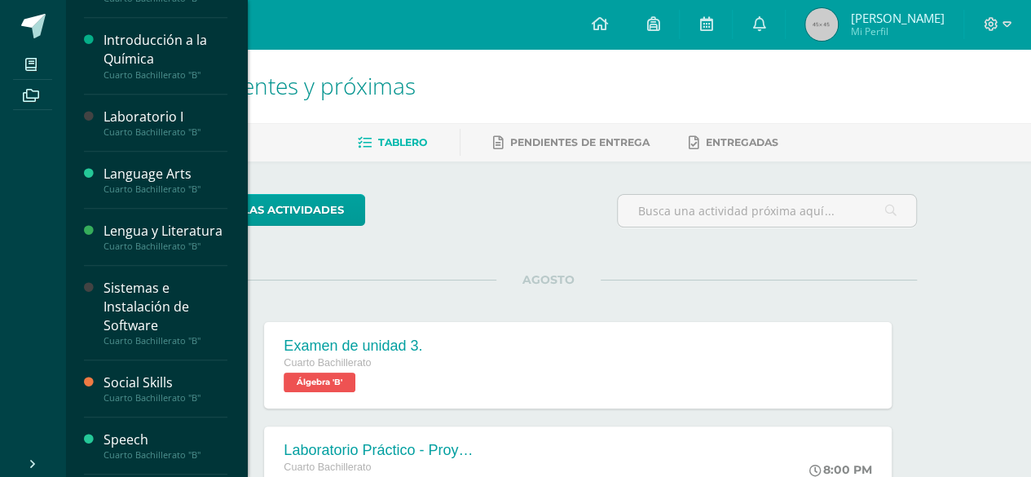
scroll to position [524, 0]
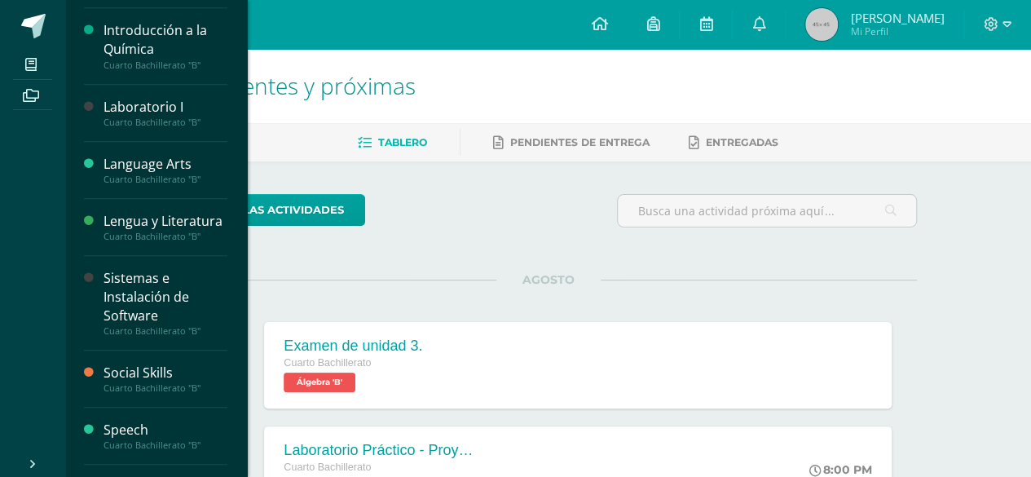
click at [140, 325] on div "Sistemas e Instalación de Software" at bounding box center [165, 297] width 124 height 56
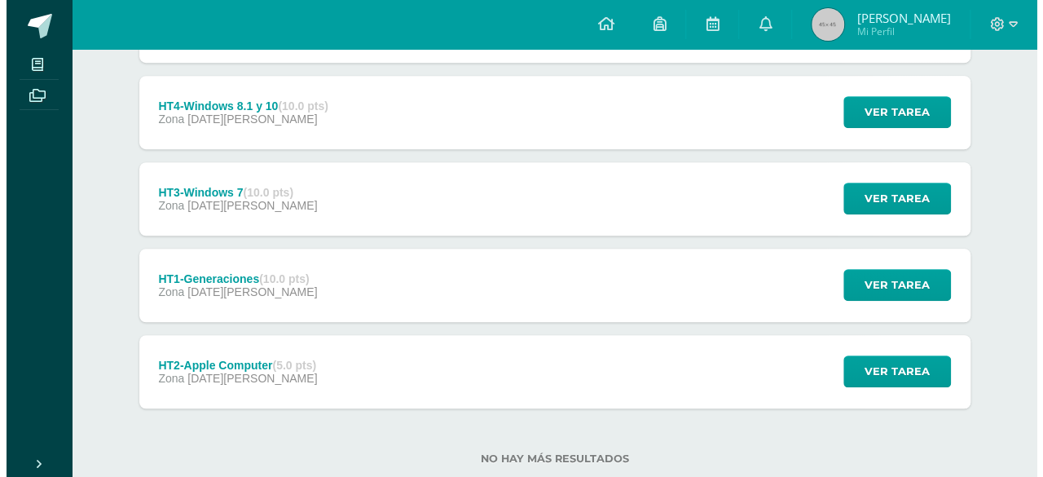
scroll to position [496, 0]
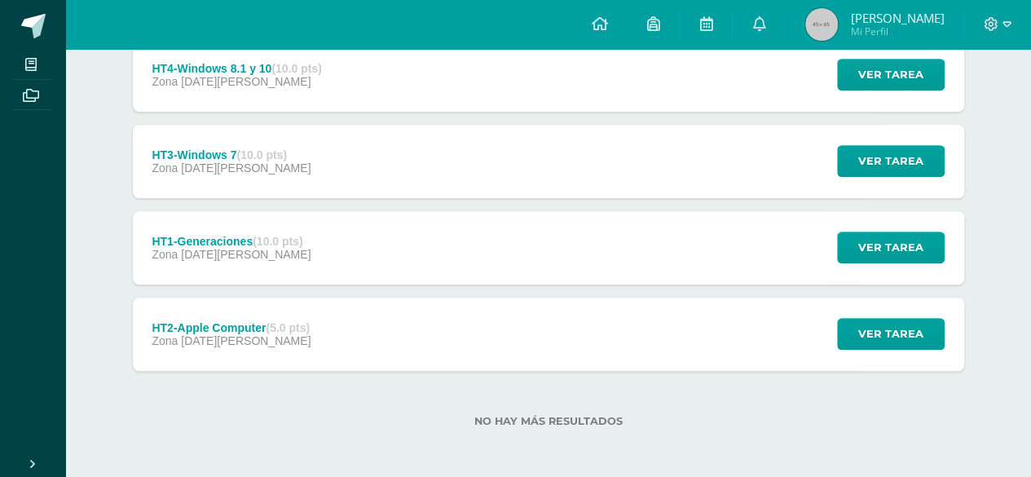
click at [890, 262] on div "Ver tarea" at bounding box center [888, 247] width 152 height 73
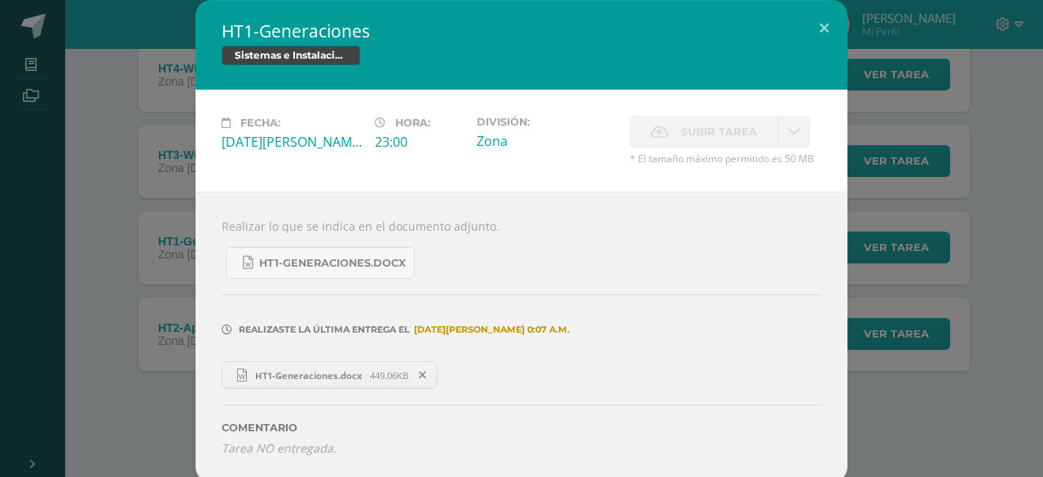
click at [354, 369] on span "HT1-Generaciones.docx" at bounding box center [308, 375] width 123 height 12
click at [952, 241] on div "HT1-Generaciones Sistemas e Instalación de Software Fecha: Sábado 05 de Julio H…" at bounding box center [522, 241] width 1030 height 482
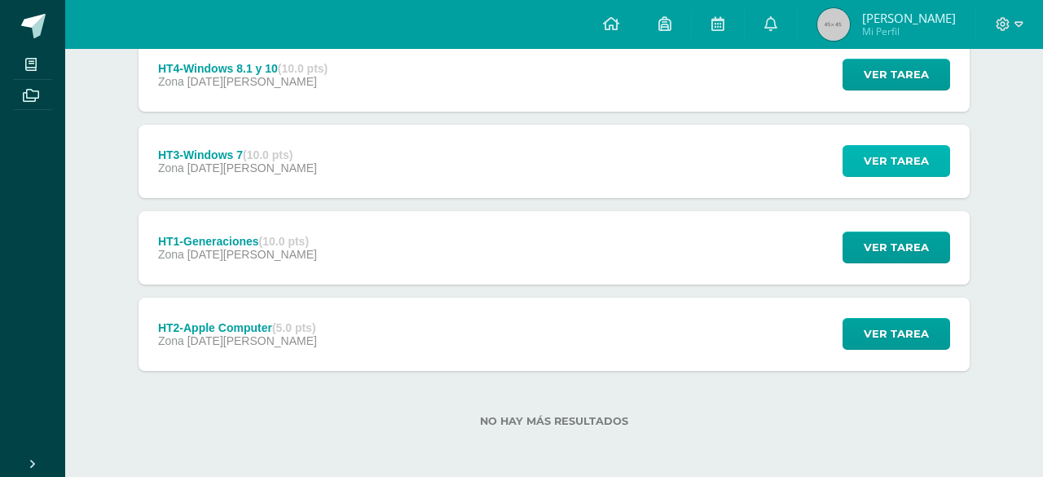
click at [922, 165] on span "Ver tarea" at bounding box center [896, 161] width 65 height 30
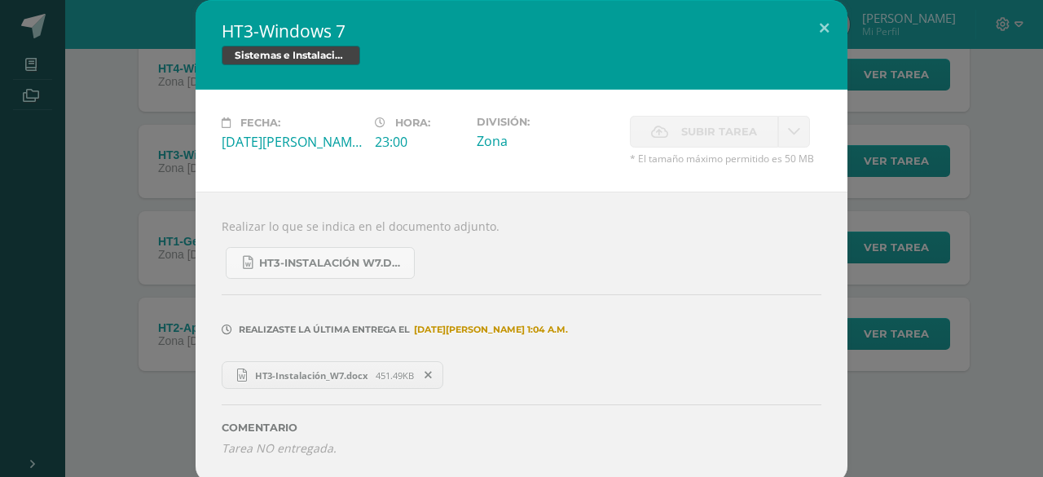
click at [314, 370] on span "HT3-Instalación_W7.docx" at bounding box center [311, 375] width 129 height 12
click at [922, 110] on div "HT3-Windows 7 Sistemas e Instalación de Software Fecha: Lunes 07 de Julio Hora:…" at bounding box center [522, 241] width 1030 height 482
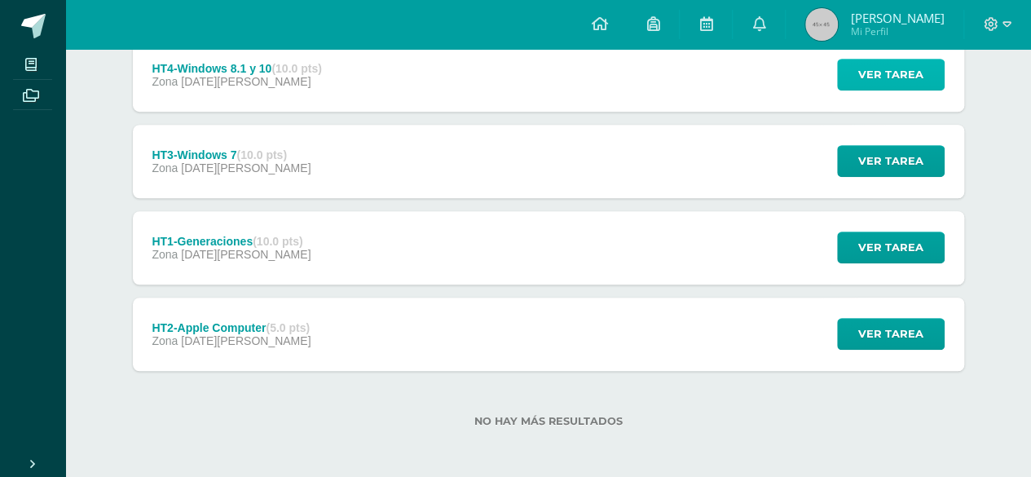
click at [895, 82] on span "Ver tarea" at bounding box center [890, 74] width 65 height 30
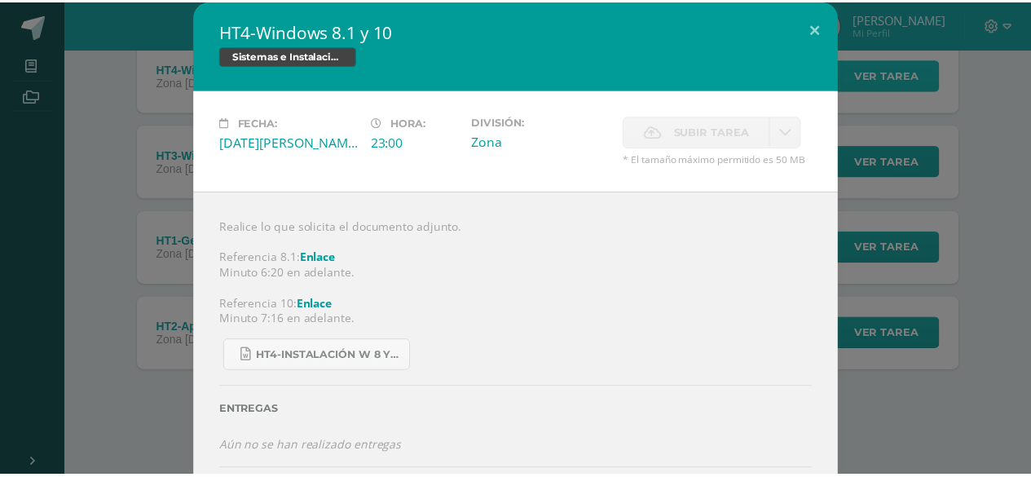
scroll to position [67, 0]
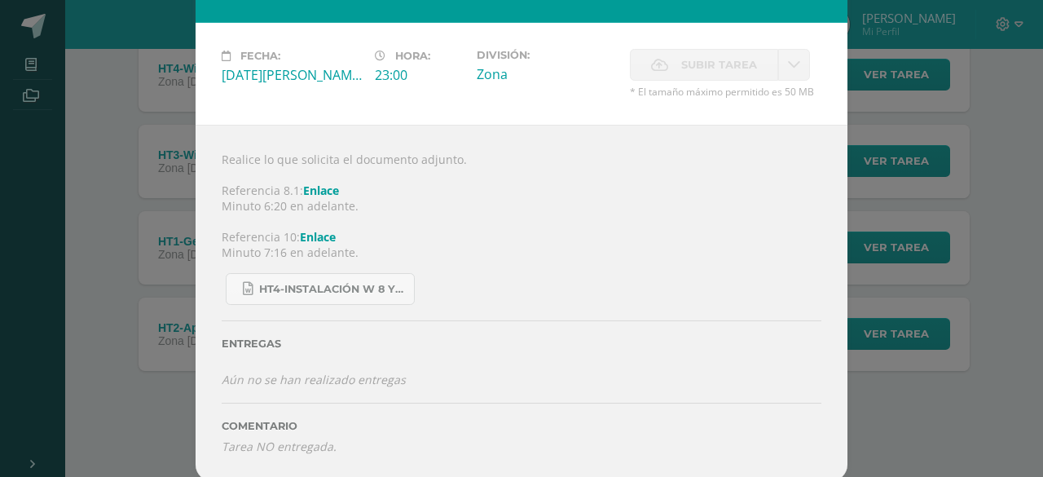
click at [997, 249] on div "HT4-Windows 8.1 y 10 Sistemas e Instalación de Software Fecha: Miércoles 09 de …" at bounding box center [522, 207] width 1030 height 548
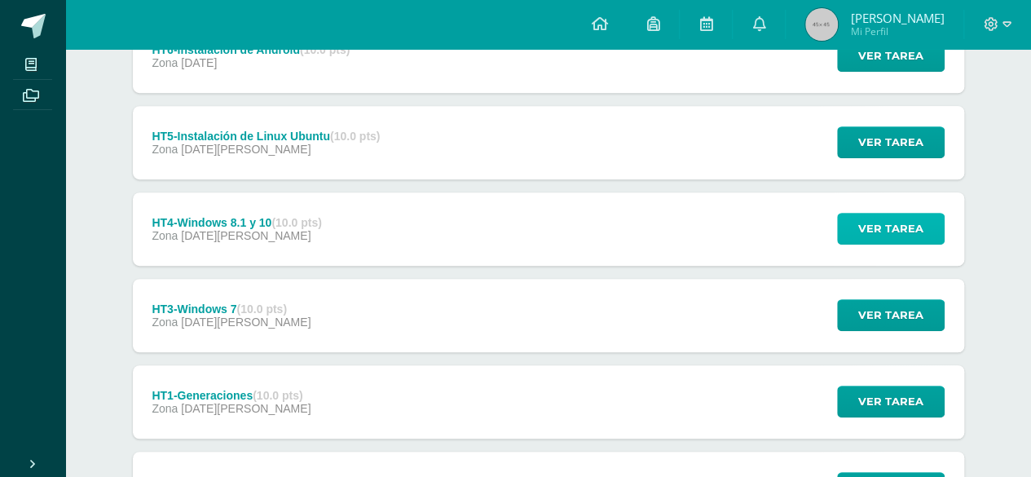
scroll to position [333, 0]
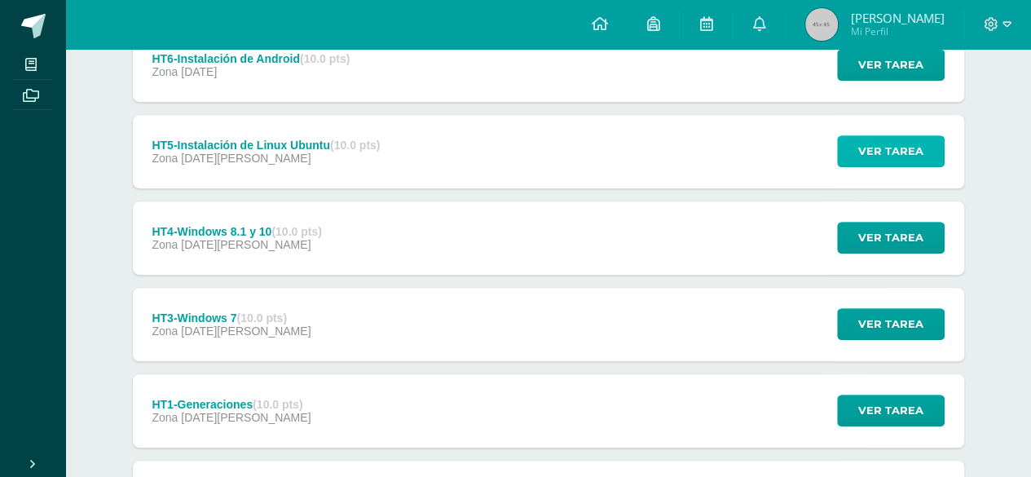
click at [864, 147] on span "Ver tarea" at bounding box center [890, 151] width 65 height 30
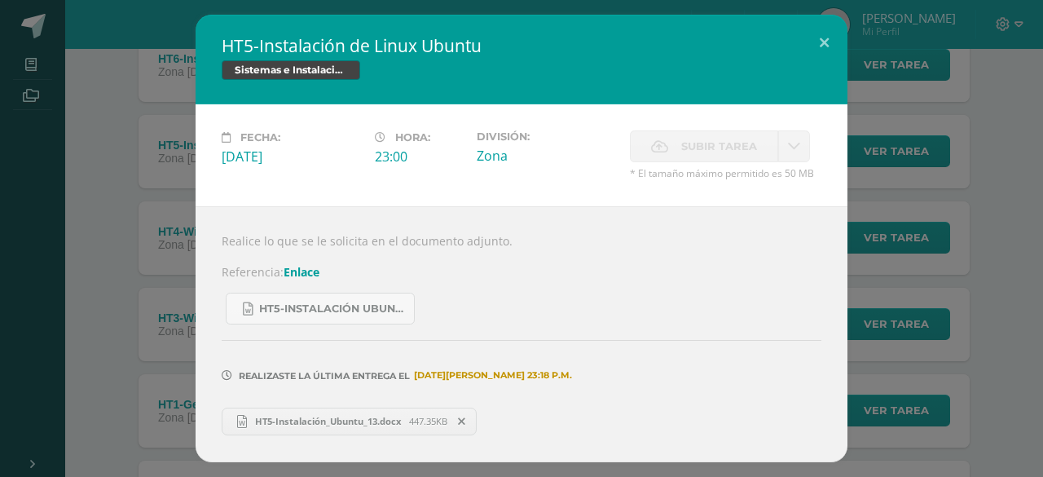
click at [360, 415] on span "HT5-Instalación_Ubuntu_13.docx" at bounding box center [328, 421] width 162 height 12
click at [928, 320] on div "HT5-Instalación de Linux Ubuntu Sistemas e Instalación de Software Fecha: Viern…" at bounding box center [522, 238] width 1030 height 447
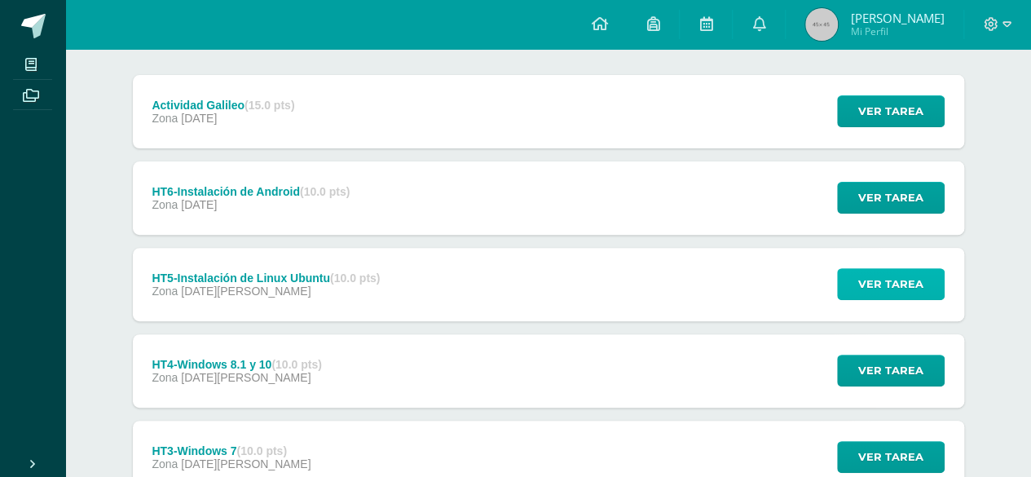
scroll to position [197, 0]
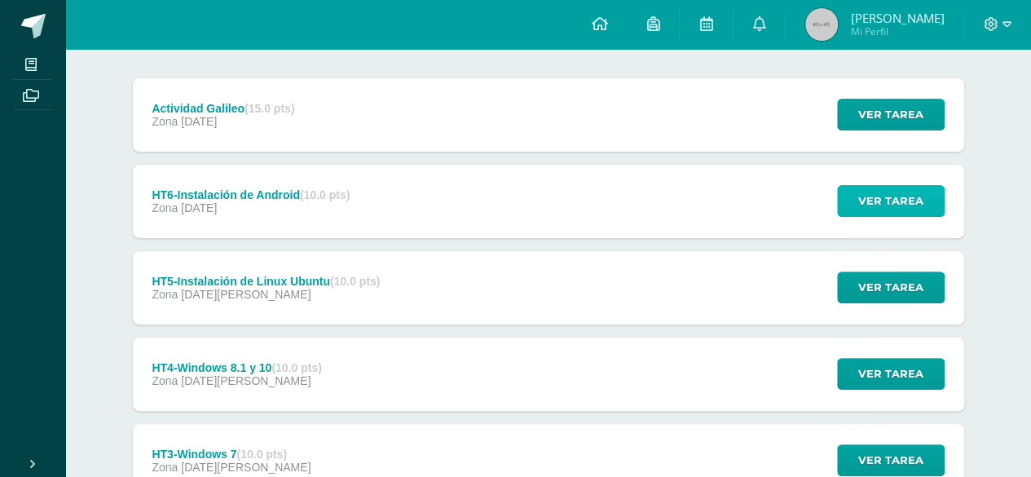
click at [876, 206] on span "Ver tarea" at bounding box center [890, 201] width 65 height 30
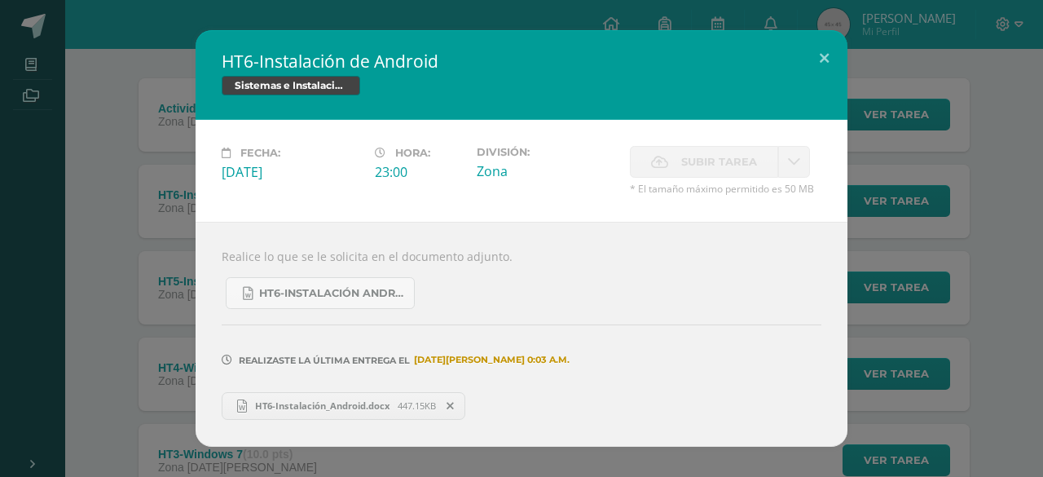
click at [332, 405] on span "HT6-Instalación_Android.docx" at bounding box center [322, 405] width 151 height 12
click at [908, 246] on div "HT6-Instalación de Android Sistemas e Instalación de Software Fecha: Sábado 12 …" at bounding box center [522, 238] width 1030 height 416
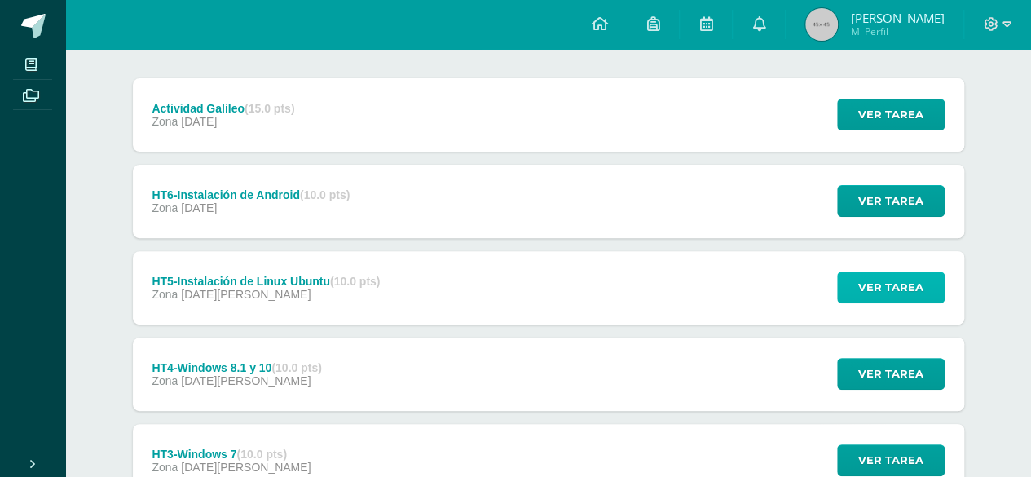
click at [874, 283] on span "Ver tarea" at bounding box center [890, 287] width 65 height 30
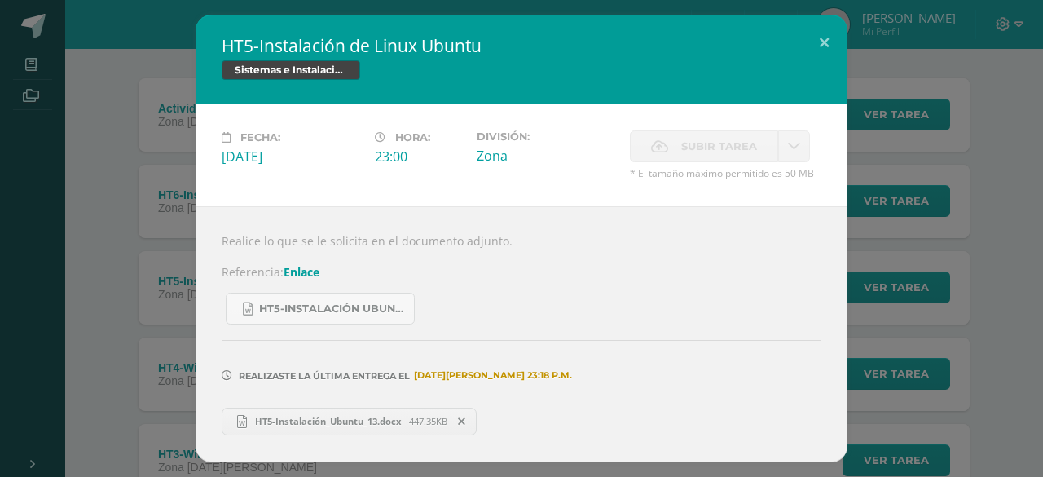
click at [966, 288] on div "HT5-Instalación de Linux Ubuntu Sistemas e Instalación de Software Fecha: Viern…" at bounding box center [522, 238] width 1030 height 447
